Goal: Task Accomplishment & Management: Complete application form

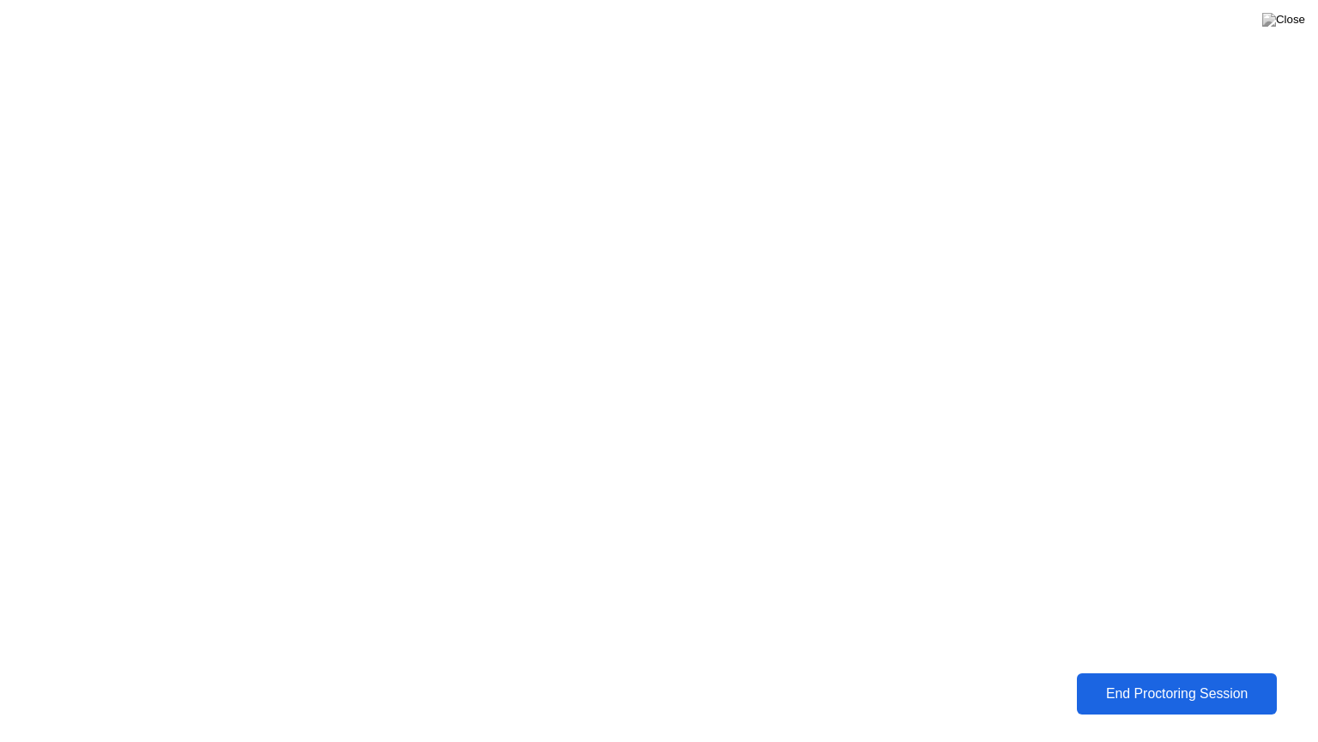
click at [1164, 696] on div "End Proctoring Session" at bounding box center [1176, 693] width 191 height 15
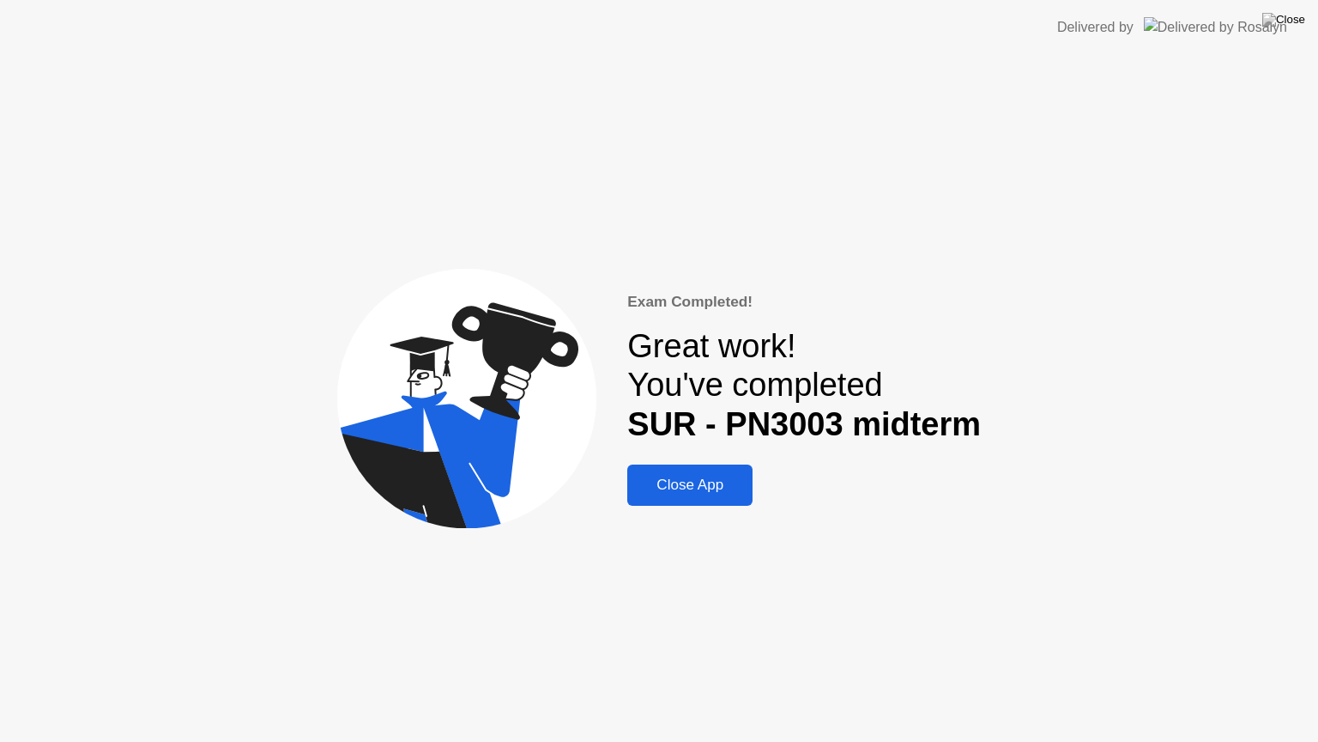
click at [729, 494] on div "Close App" at bounding box center [690, 484] width 115 height 17
